Goal: Information Seeking & Learning: Compare options

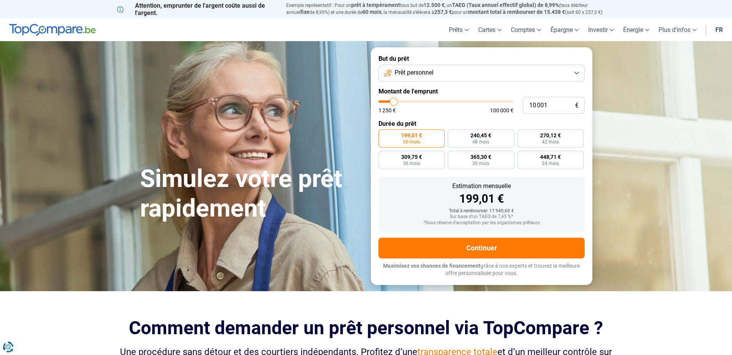
type input "8 500"
type input "8500"
type input "8 750"
type input "8750"
type input "10 000"
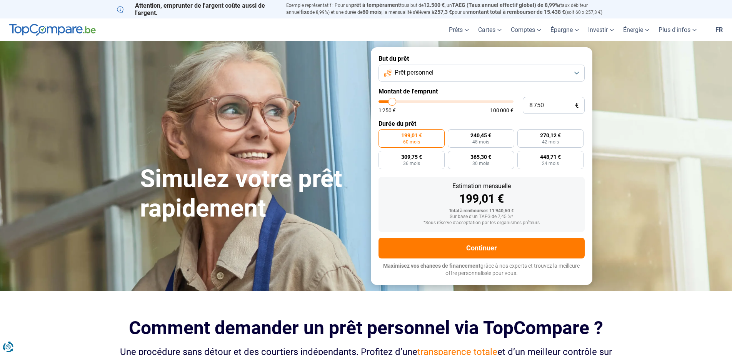
type input "10000"
type input "11 000"
type input "11000"
type input "11 500"
type input "11500"
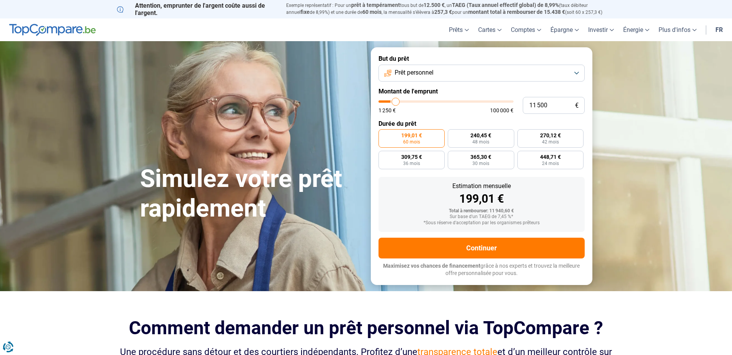
type input "12 500"
type input "12500"
type input "12 750"
type input "12750"
type input "13 500"
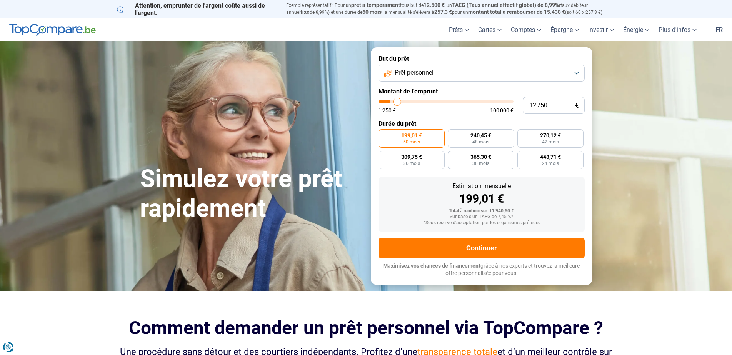
type input "13500"
type input "14 000"
type input "14000"
type input "15 000"
type input "15000"
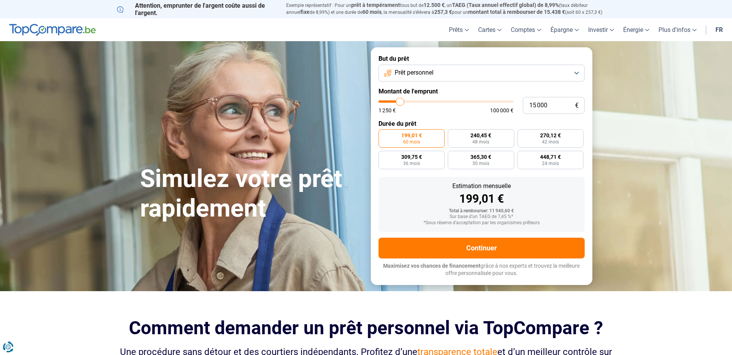
type input "16 000"
type input "16000"
type input "16 250"
type input "16250"
type input "16 500"
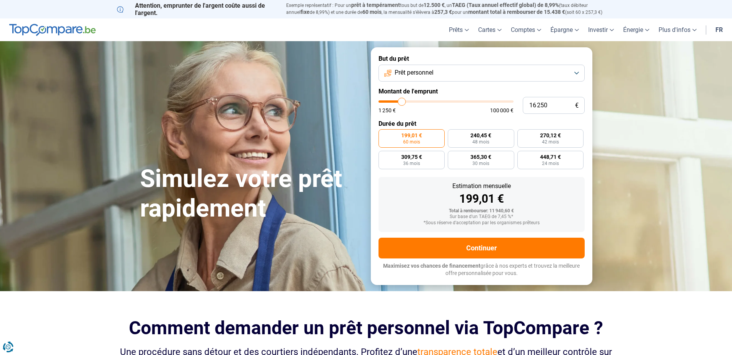
type input "16500"
type input "17 500"
type input "17500"
type input "17 750"
type input "17750"
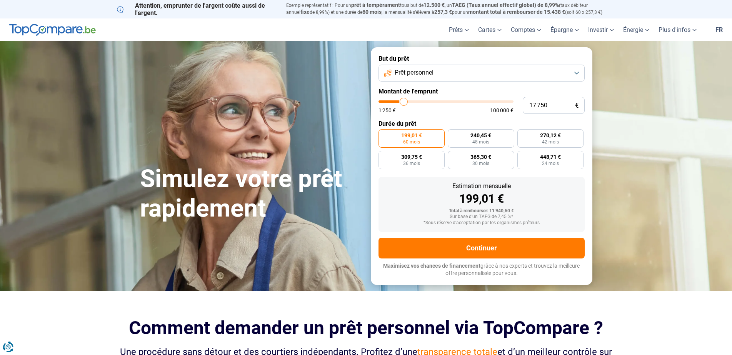
type input "18 000"
type input "18000"
type input "18 750"
type input "18750"
type input "19 000"
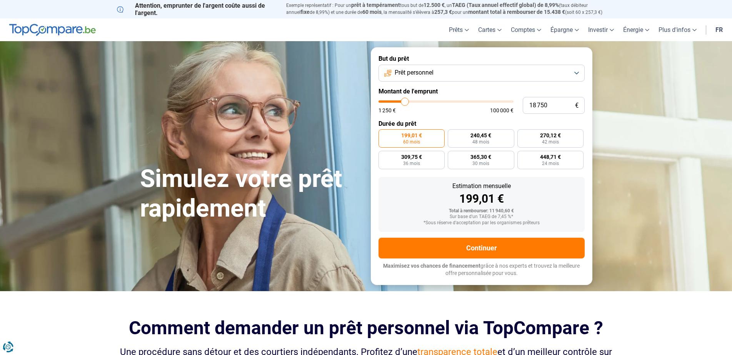
type input "19000"
type input "19 750"
type input "19750"
type input "18 000"
type input "18000"
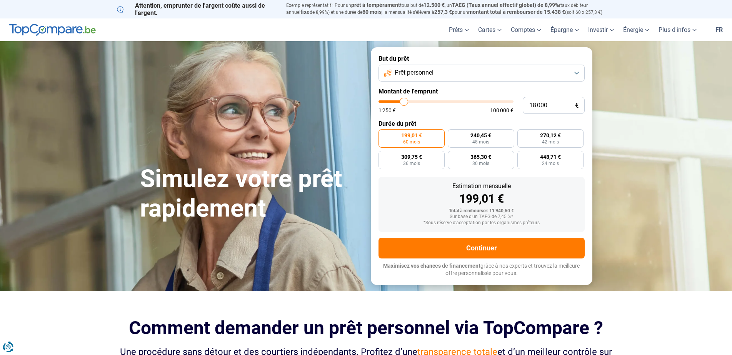
type input "16 000"
type input "16000"
type input "11 750"
type input "11750"
type input "8 750"
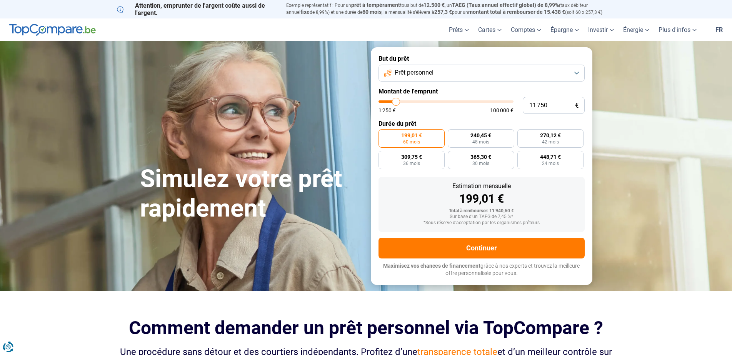
type input "8750"
type input "6 750"
type input "6750"
type input "5 500"
type input "5500"
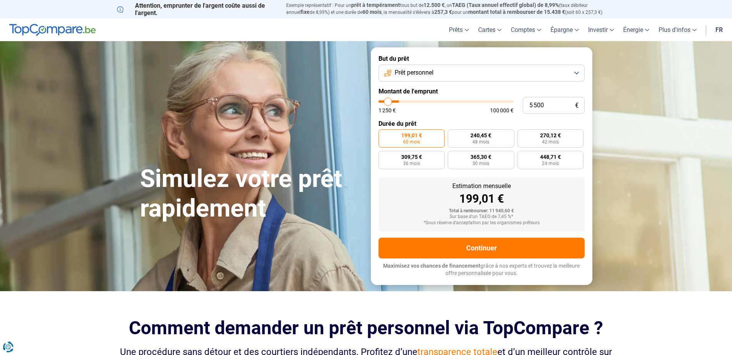
type input "4 500"
type input "4500"
type input "4 000"
type input "4000"
type input "2 500"
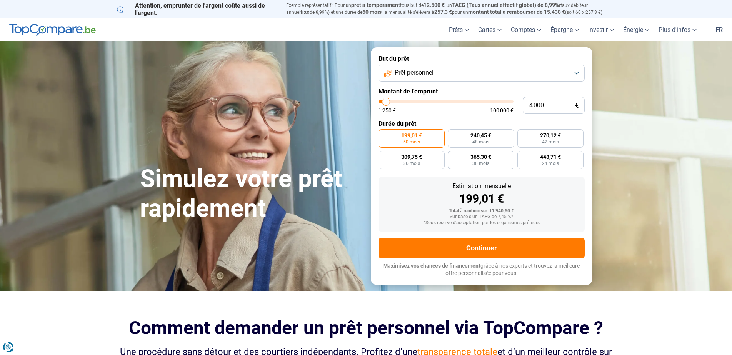
type input "2500"
type input "1 250"
drag, startPoint x: 393, startPoint y: 99, endPoint x: 379, endPoint y: 99, distance: 13.1
type input "1250"
click at [379, 100] on input "range" at bounding box center [446, 101] width 135 height 2
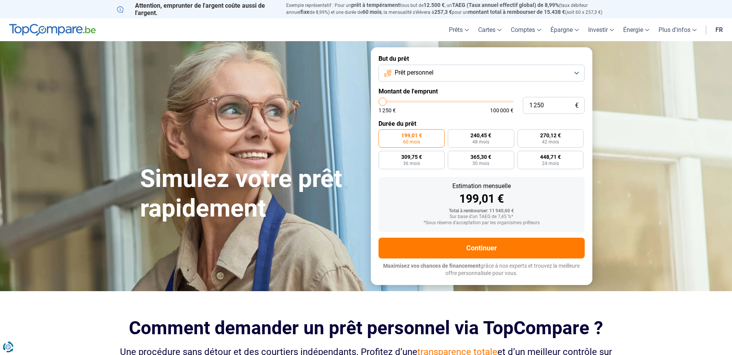
radio input "true"
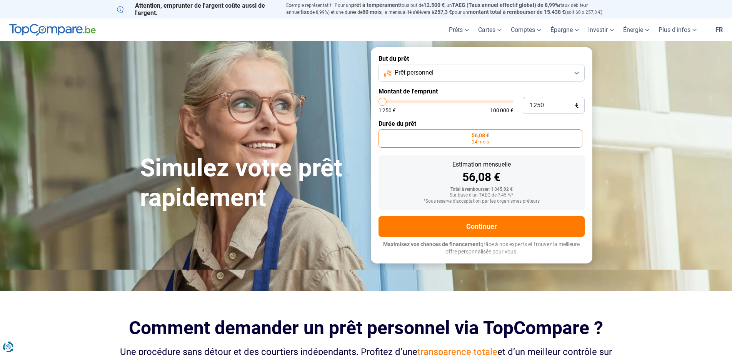
type input "3 750"
type input "3750"
type input "4 250"
type input "4250"
type input "5 000"
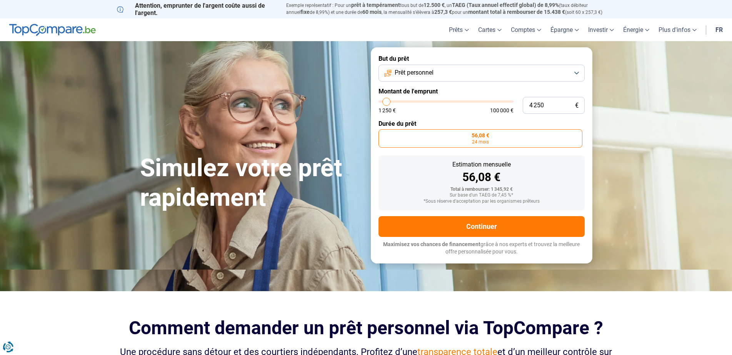
type input "5000"
type input "5 250"
type input "5250"
type input "5 500"
type input "5500"
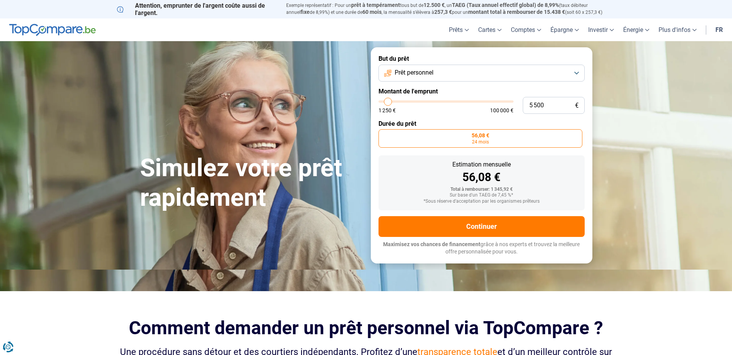
type input "5 750"
type input "5750"
type input "6 500"
type input "6500"
type input "7 000"
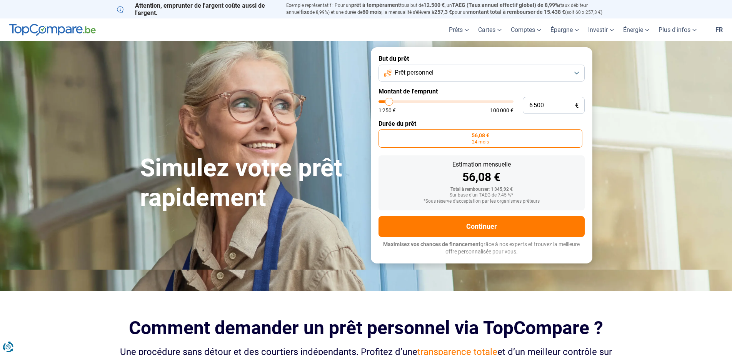
type input "7000"
type input "7 500"
type input "7500"
type input "8 000"
type input "8000"
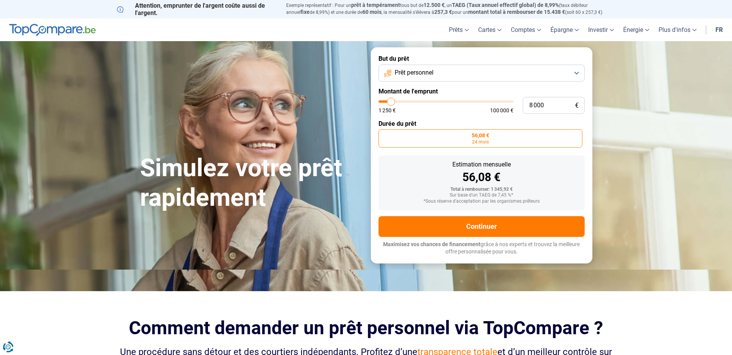
type input "8 250"
type input "8250"
type input "8 750"
type input "8750"
type input "8 500"
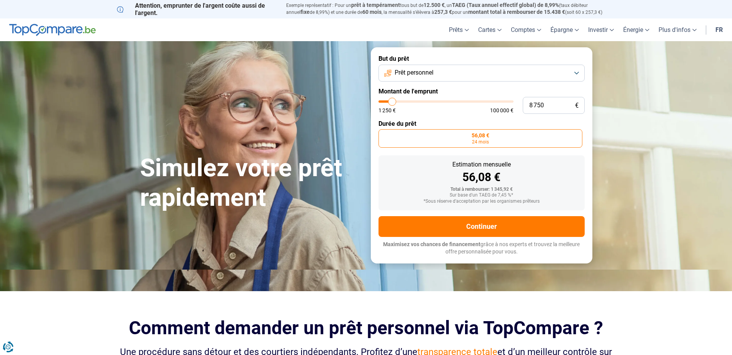
type input "8500"
type input "8 000"
type input "8000"
type input "7 000"
type input "7000"
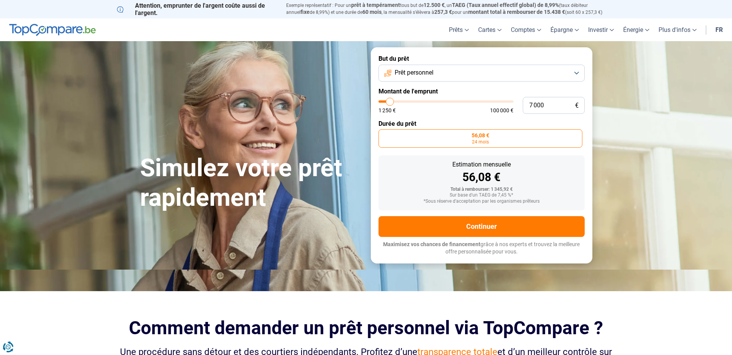
type input "6 750"
type input "6750"
type input "6 500"
type input "6500"
type input "6 000"
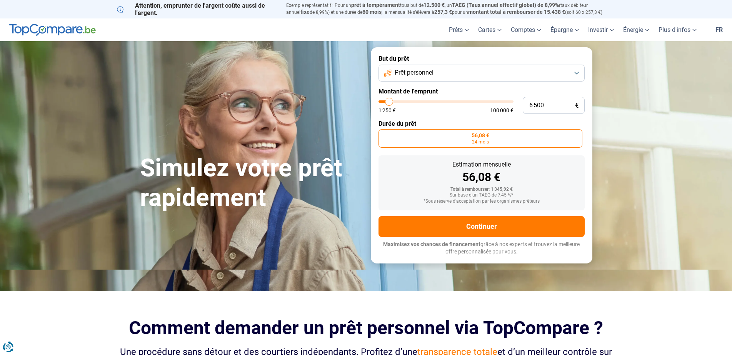
type input "6000"
type input "5 500"
type input "5500"
click at [388, 100] on input "range" at bounding box center [446, 101] width 135 height 2
radio input "false"
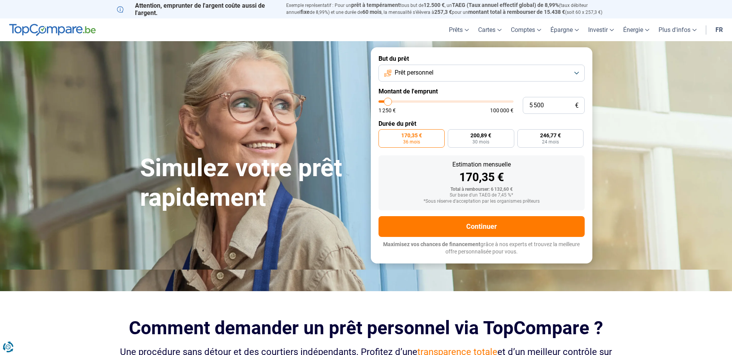
click at [388, 100] on input "range" at bounding box center [446, 101] width 135 height 2
type input "5 000"
type input "5000"
type input "4 250"
type input "4250"
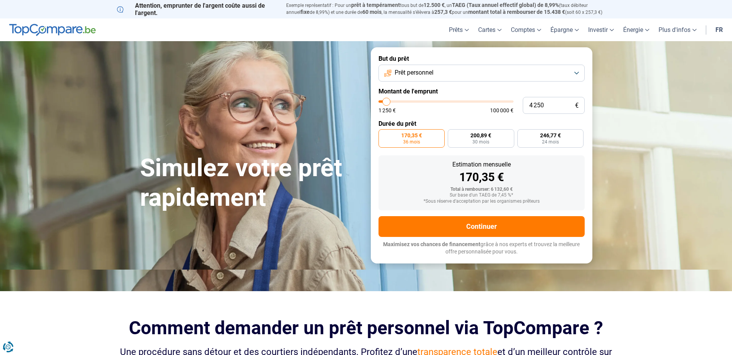
click at [387, 100] on input "range" at bounding box center [446, 101] width 135 height 2
click at [539, 104] on input "4 250" at bounding box center [554, 105] width 62 height 17
click at [550, 104] on input "4 250" at bounding box center [554, 105] width 62 height 17
type input "425"
type input "1250"
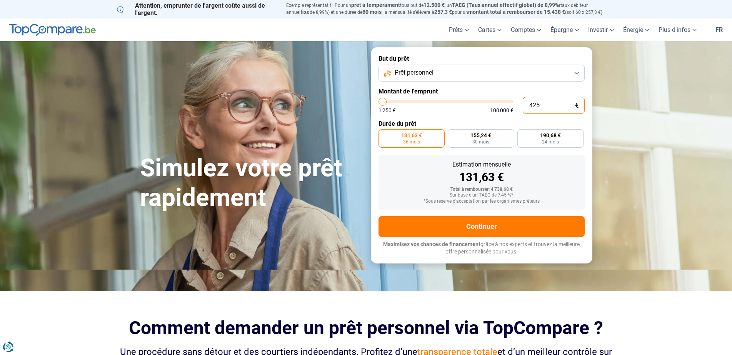
type input "42"
type input "1250"
type input "4"
type input "1250"
type input "0"
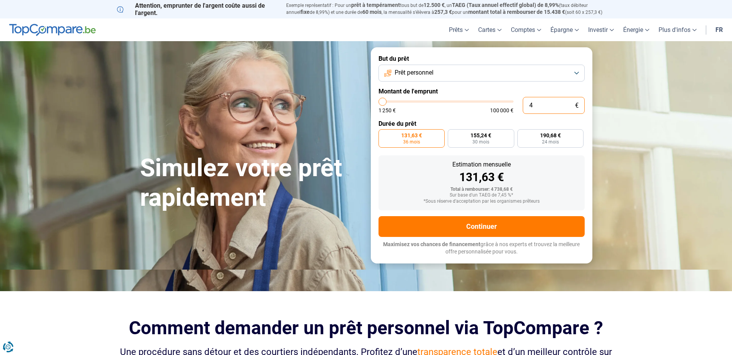
type input "1250"
type input "5"
type input "1250"
type input "50"
type input "1250"
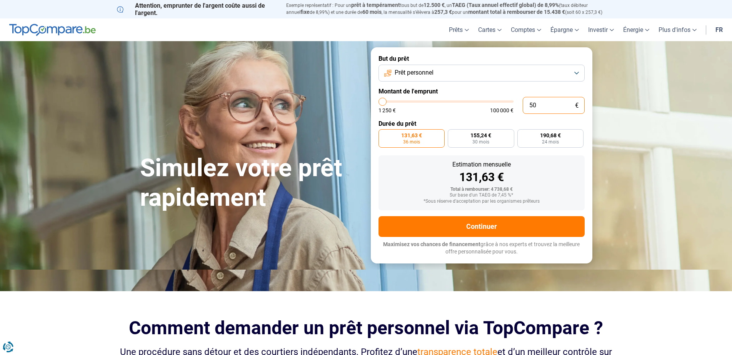
type input "500"
type input "1250"
type input "5 000"
type input "5000"
type input "5 000"
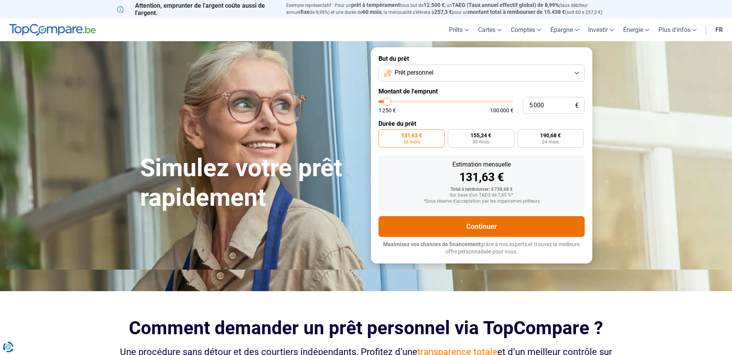
click at [515, 225] on button "Continuer" at bounding box center [482, 226] width 206 height 21
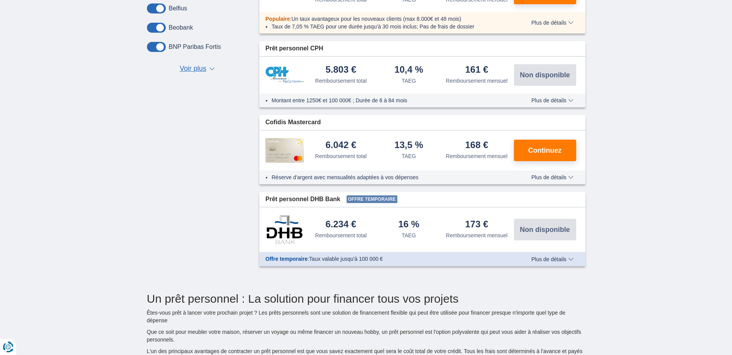
scroll to position [385, 0]
